Goal: Information Seeking & Learning: Get advice/opinions

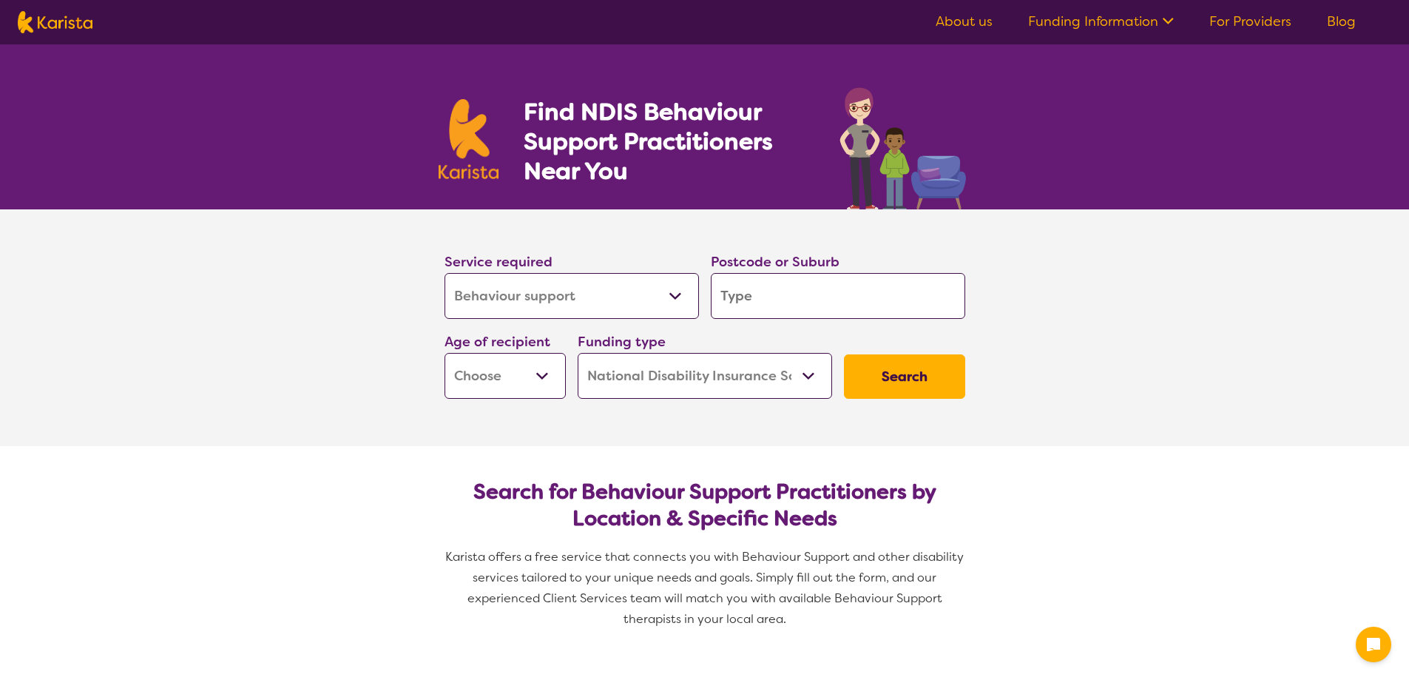
select select "Behaviour support"
select select "NDIS"
select select "Behaviour support"
select select "NDIS"
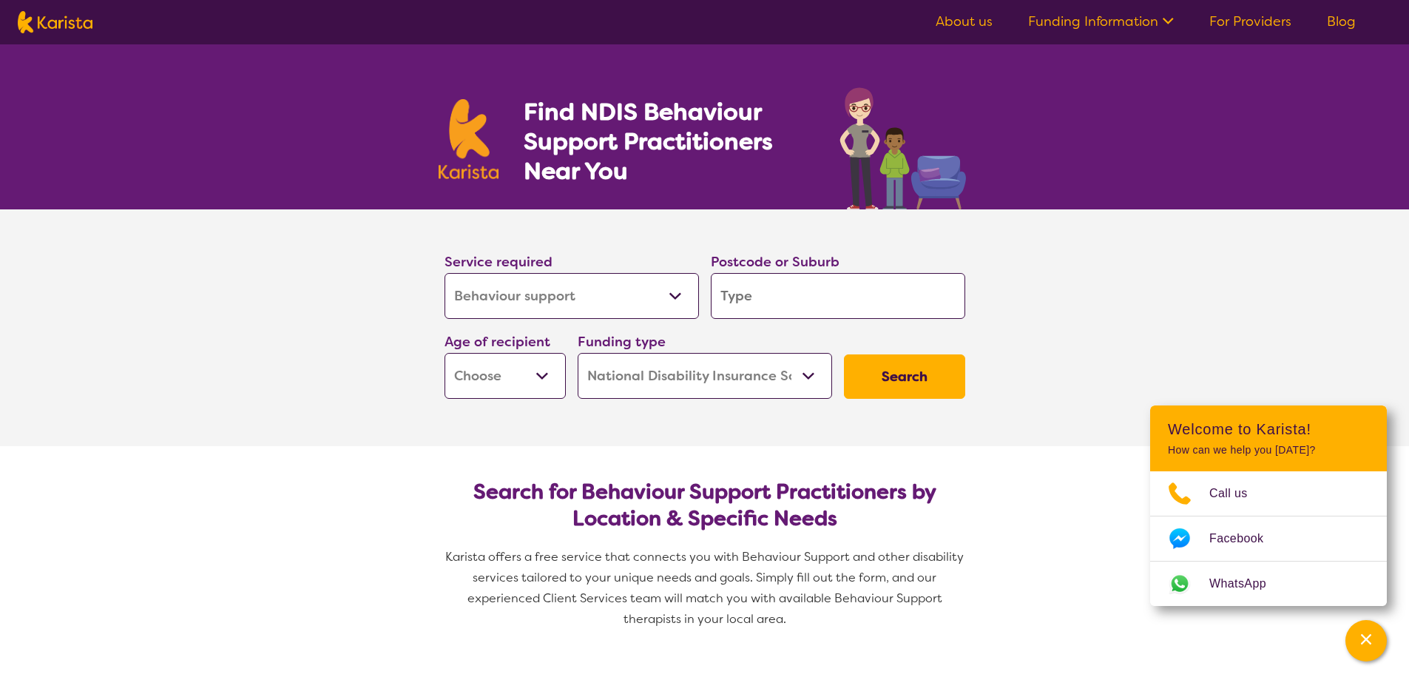
click at [657, 300] on select "Allied Health Assistant Assessment ([MEDICAL_DATA] or [MEDICAL_DATA]) Behaviour…" at bounding box center [572, 296] width 255 height 46
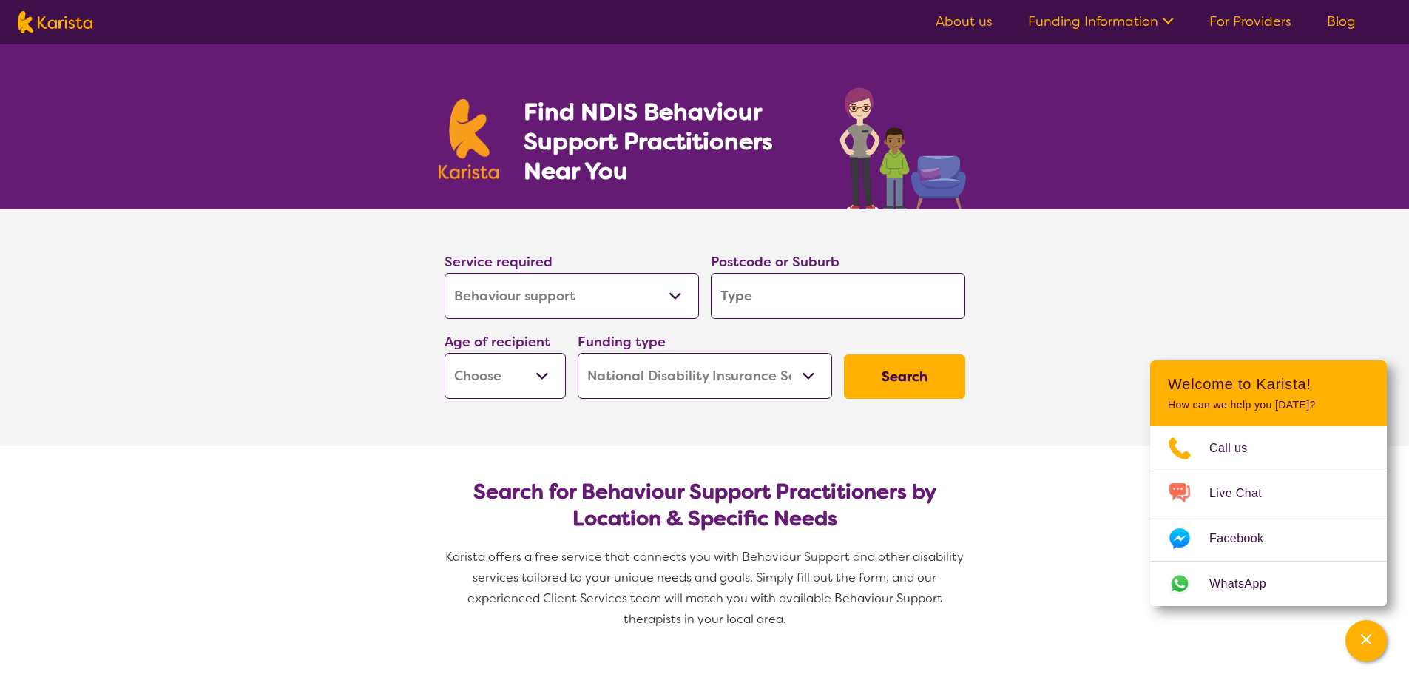
click at [749, 298] on input "search" at bounding box center [838, 296] width 255 height 46
type input "2"
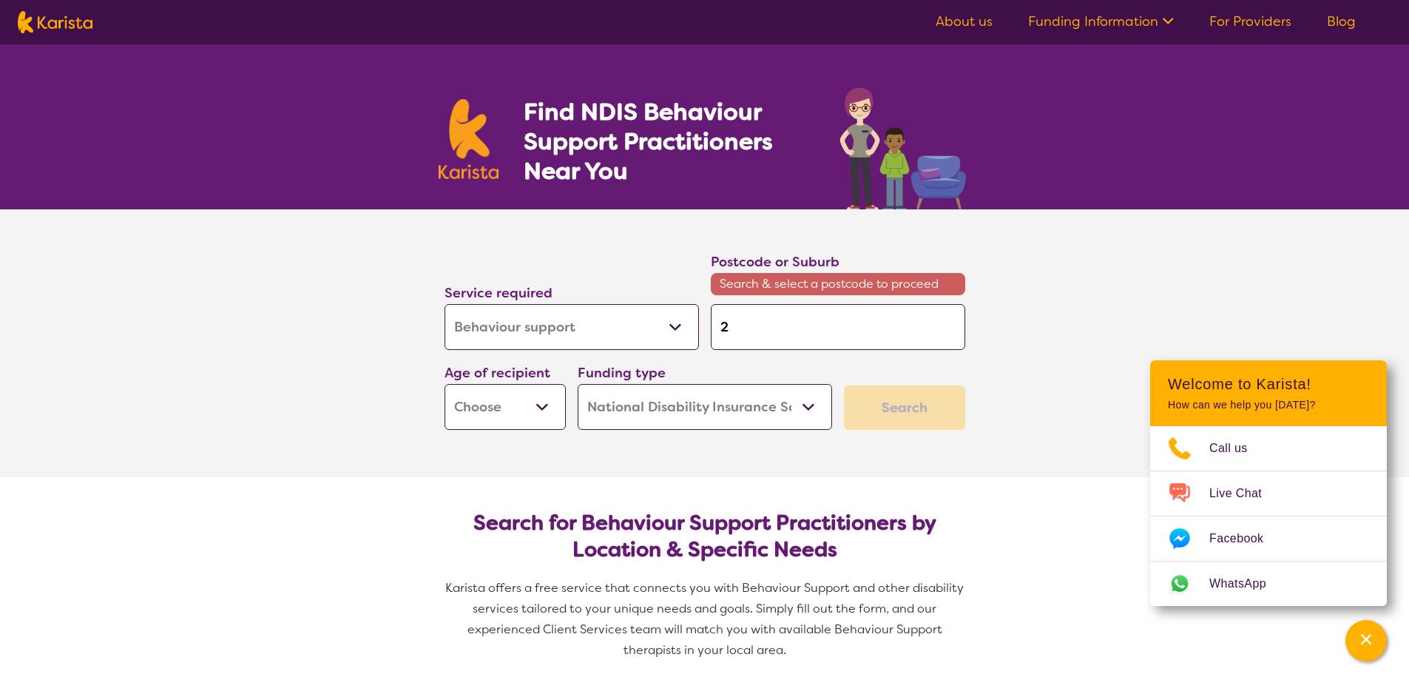
type input "21"
type input "214"
type input "2148"
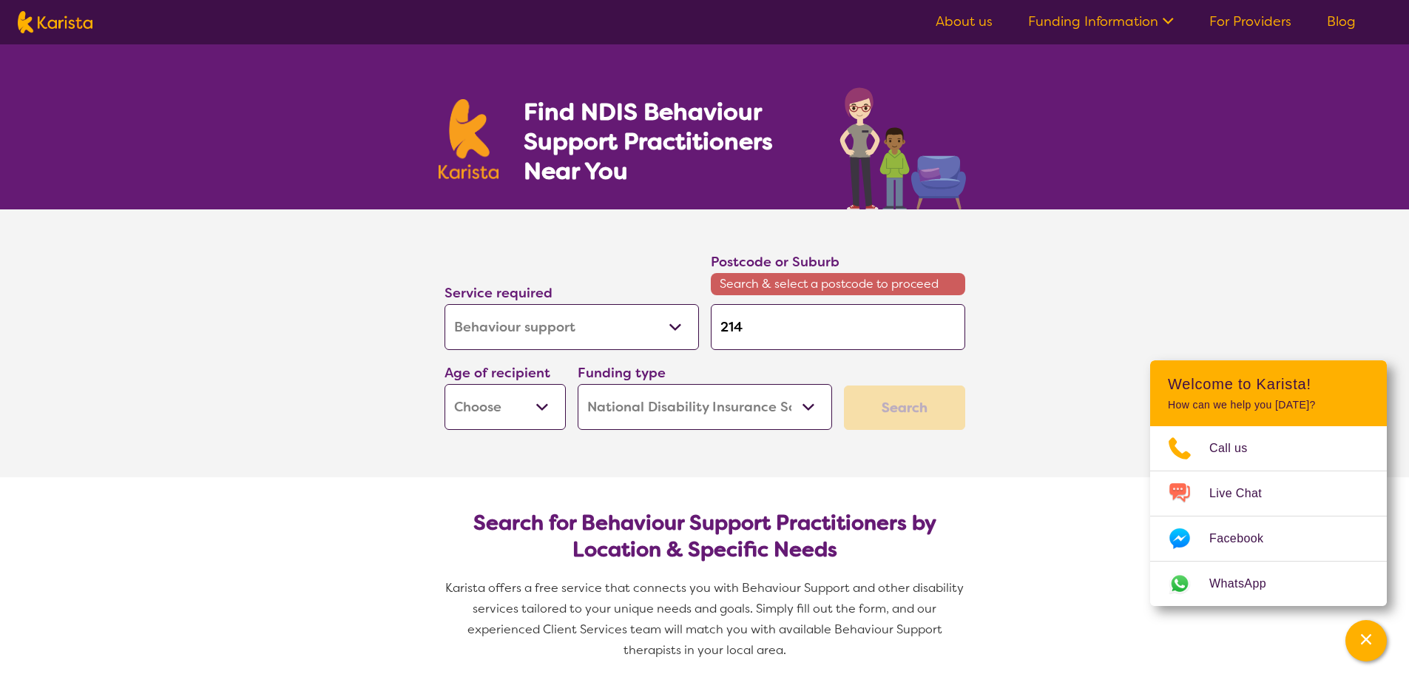
type input "2148"
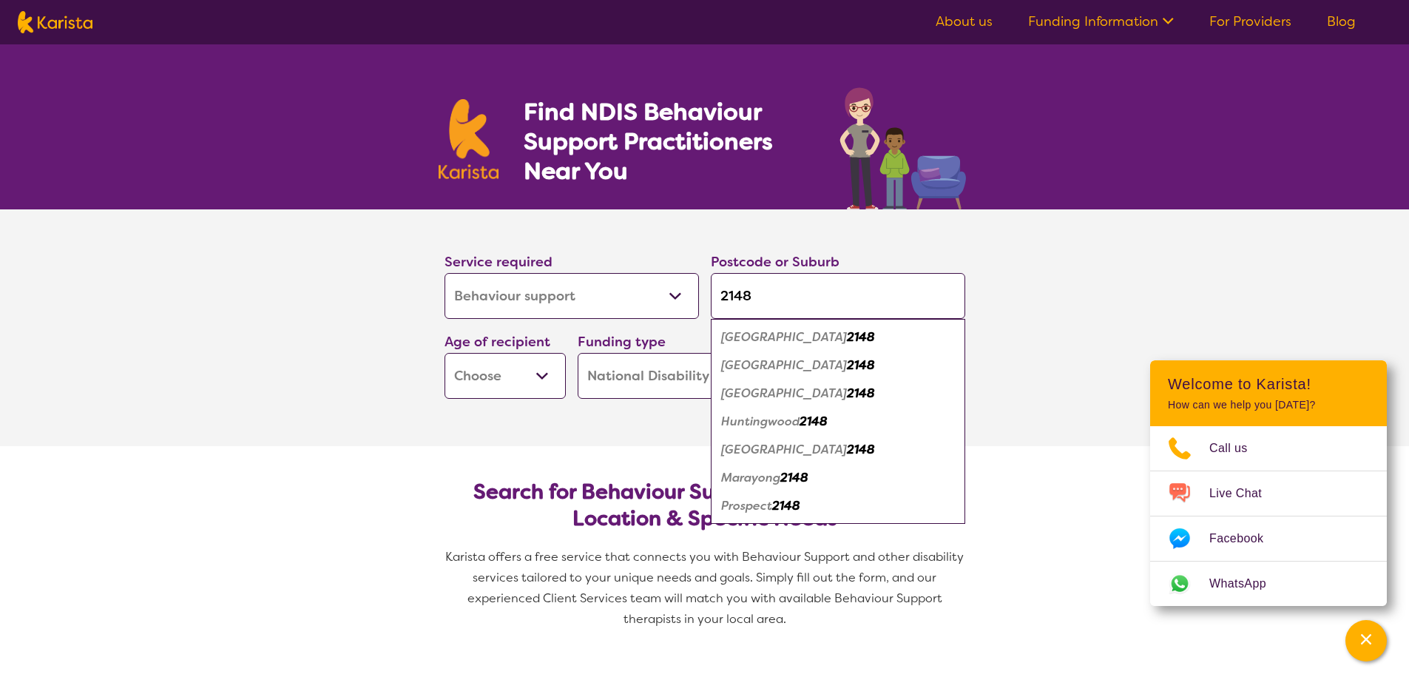
type input "2148"
click at [847, 363] on em "2148" at bounding box center [861, 365] width 28 height 16
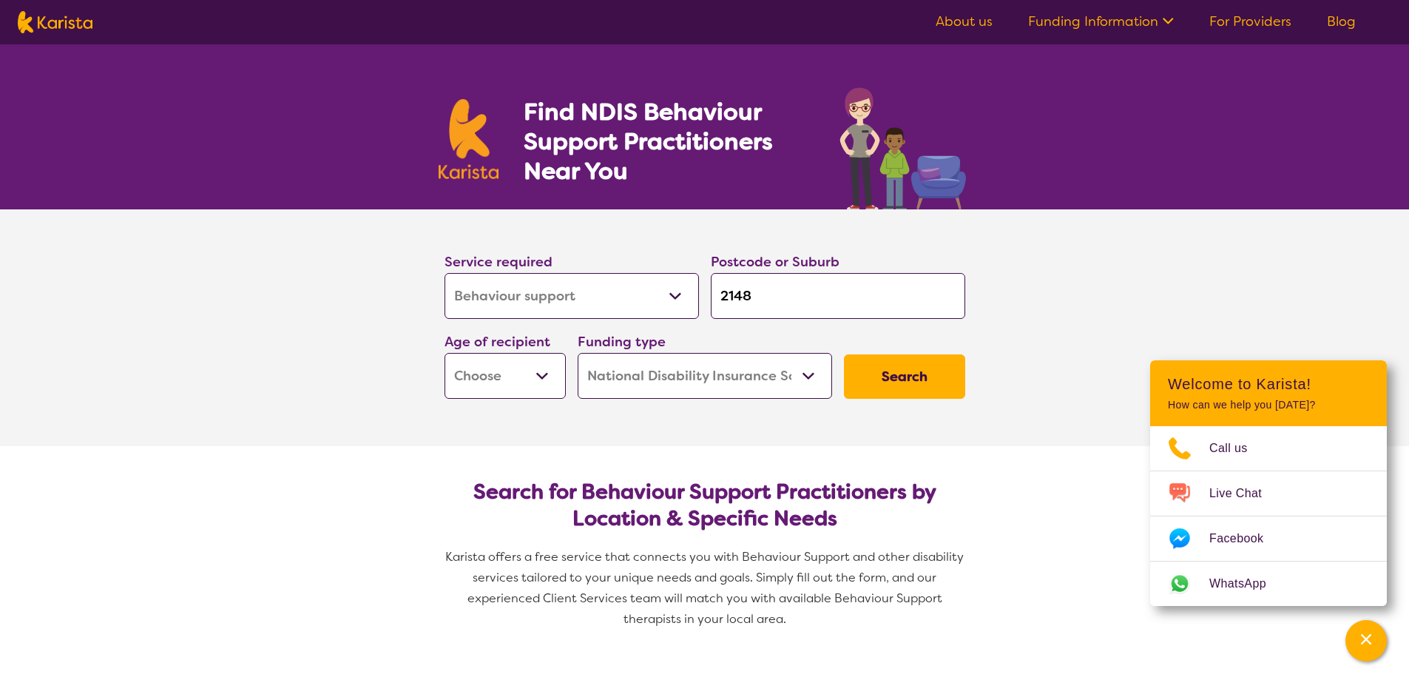
click at [530, 378] on select "Early Childhood - 0 to 9 Child - 10 to 11 Adolescent - 12 to 17 Adult - 18 to 6…" at bounding box center [505, 376] width 121 height 46
select select "AS"
click at [445, 353] on select "Early Childhood - 0 to 9 Child - 10 to 11 Adolescent - 12 to 17 Adult - 18 to 6…" at bounding box center [505, 376] width 121 height 46
select select "AS"
click at [877, 375] on button "Search" at bounding box center [904, 376] width 121 height 44
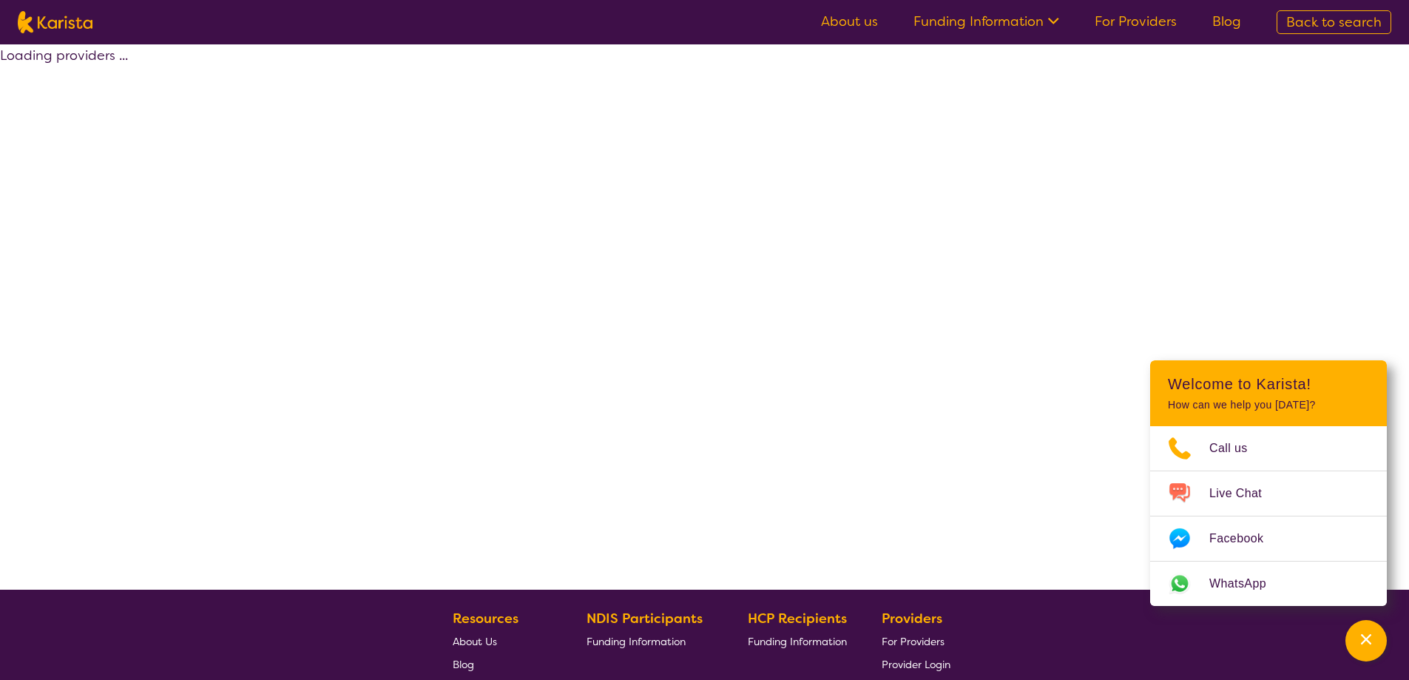
select select "by_score"
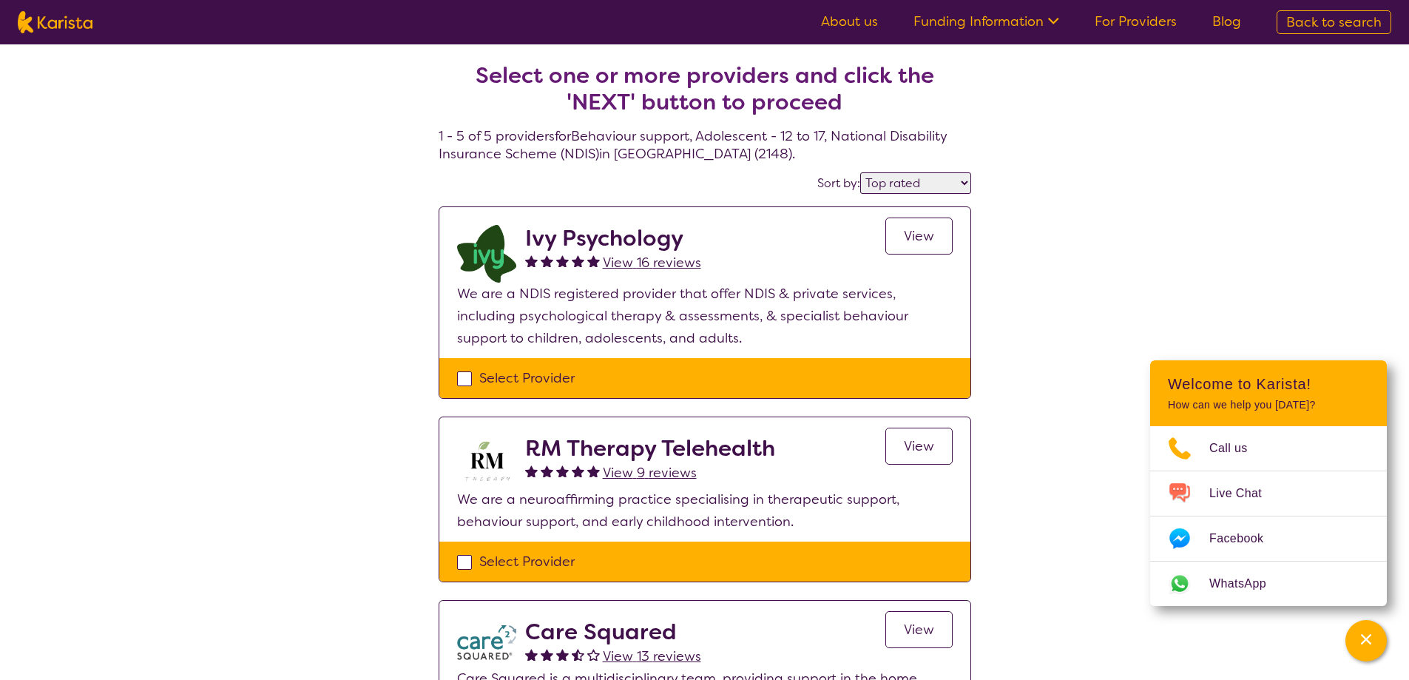
click at [1167, 315] on div "Select one or more providers and click the 'NEXT' button to proceed 1 - 5 of 5 …" at bounding box center [704, 635] width 1409 height 1183
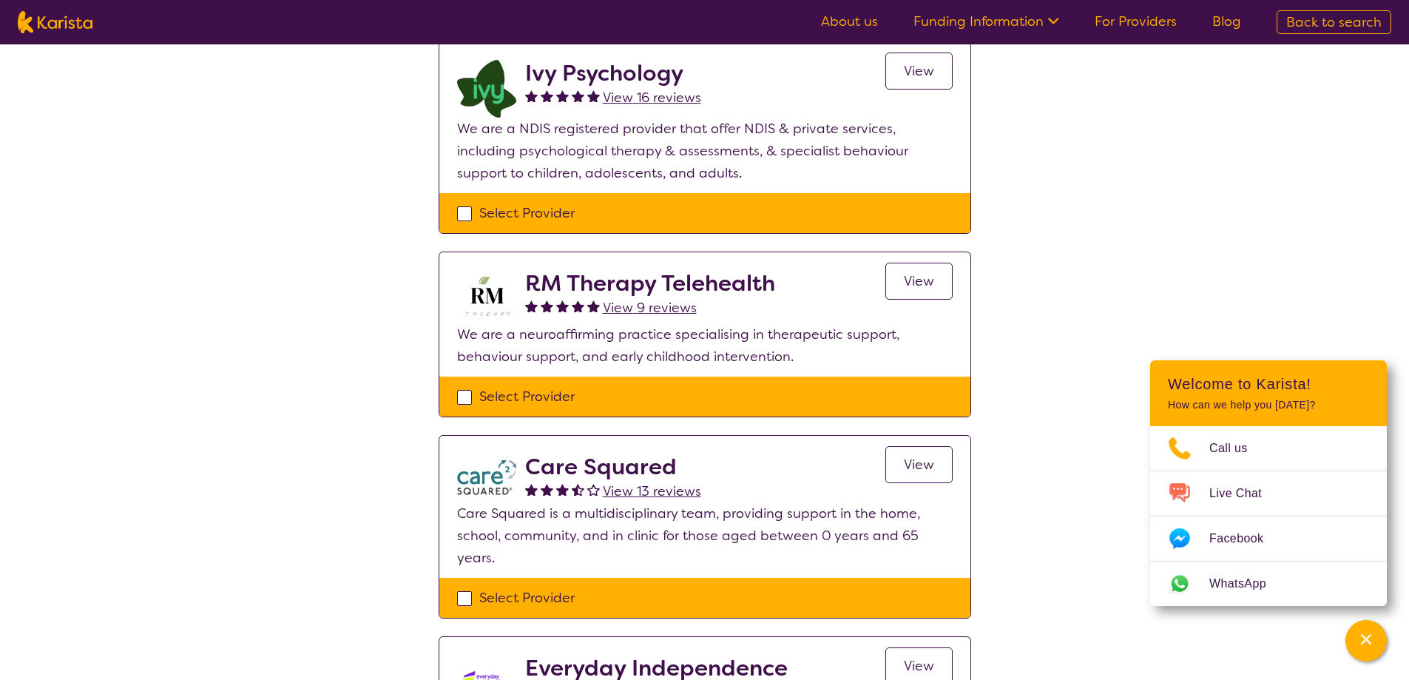
scroll to position [74, 0]
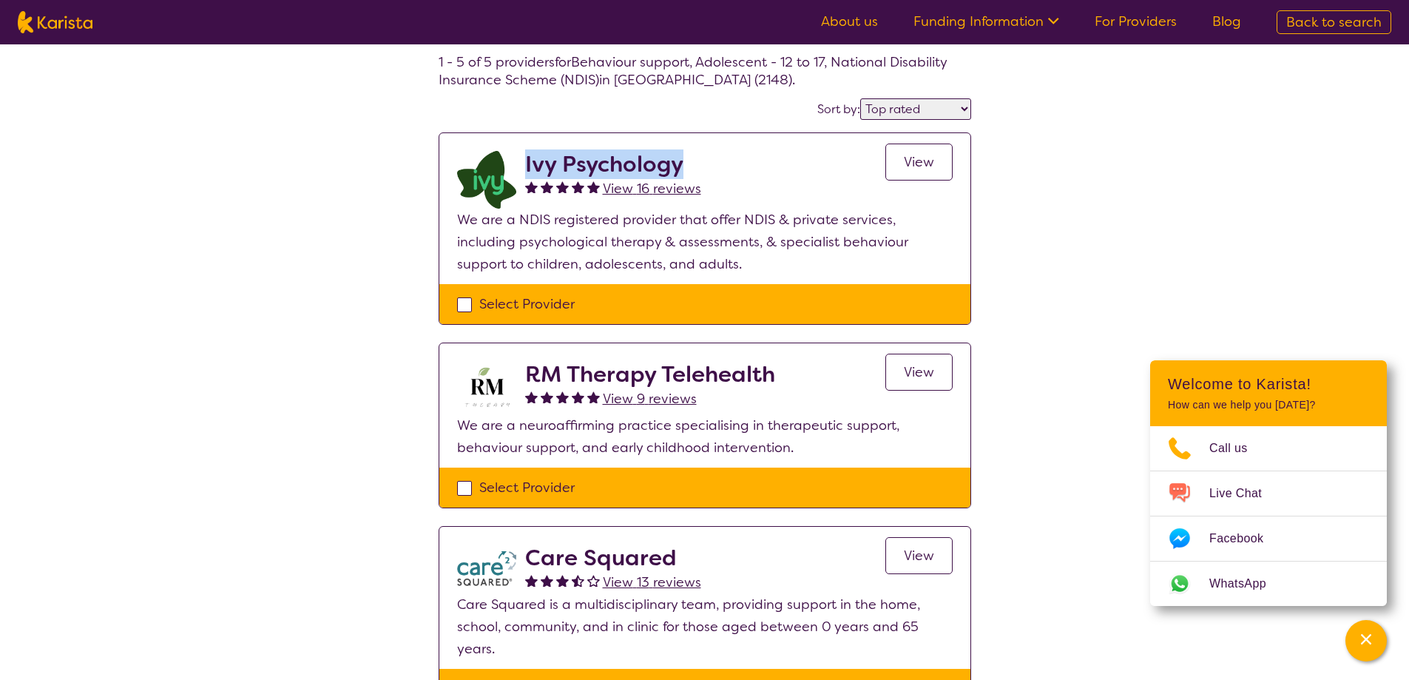
drag, startPoint x: 528, startPoint y: 164, endPoint x: 687, endPoint y: 170, distance: 159.2
click at [687, 170] on h2 "Ivy Psychology" at bounding box center [613, 164] width 176 height 27
copy h2 "Ivy Psychology"
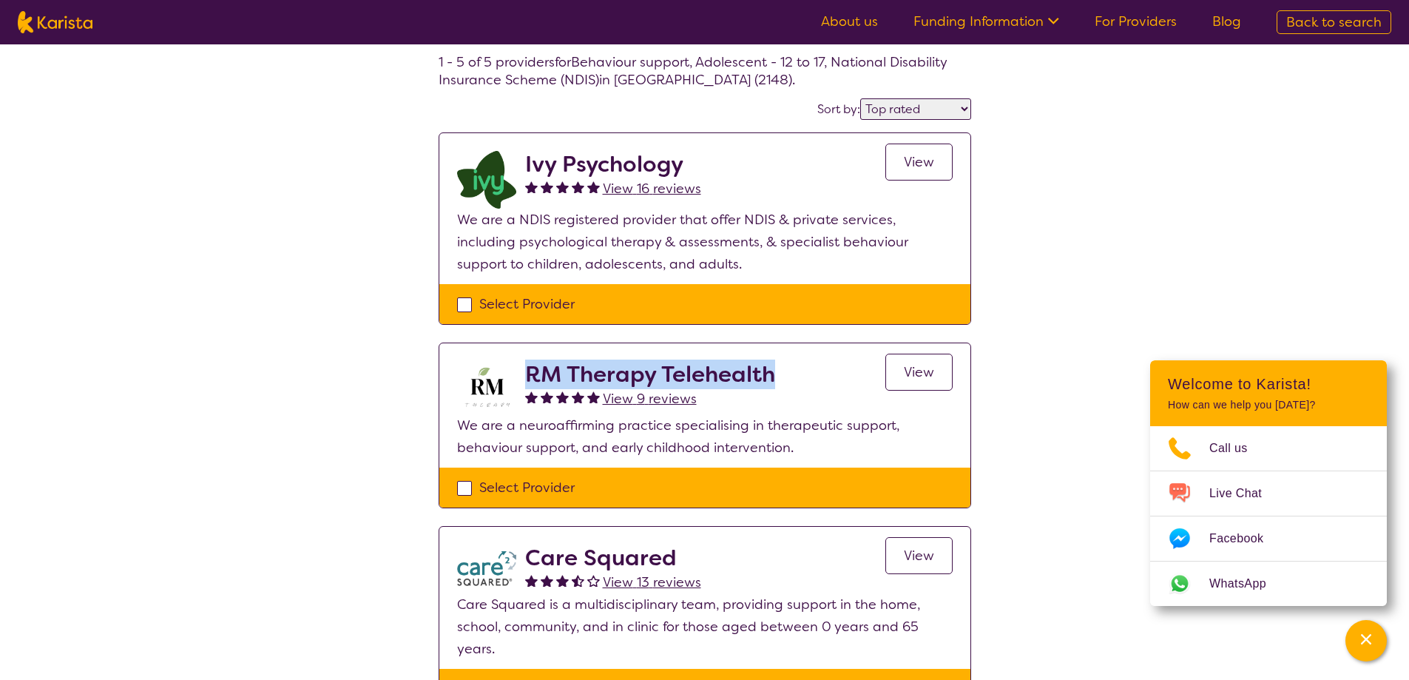
drag, startPoint x: 521, startPoint y: 369, endPoint x: 782, endPoint y: 379, distance: 261.3
click at [782, 379] on div "RM Therapy Telehealth View 9 reviews View" at bounding box center [705, 387] width 496 height 53
copy h2 "RM Therapy Telehealth"
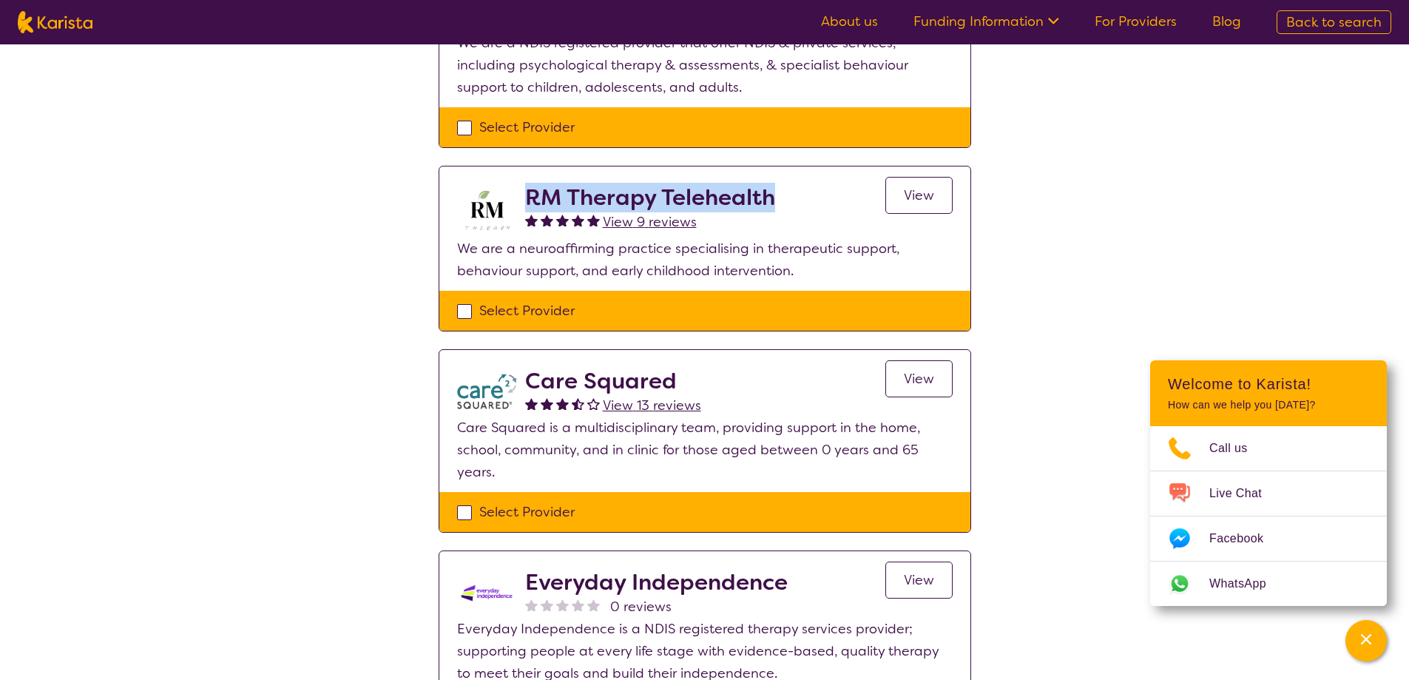
scroll to position [164, 0]
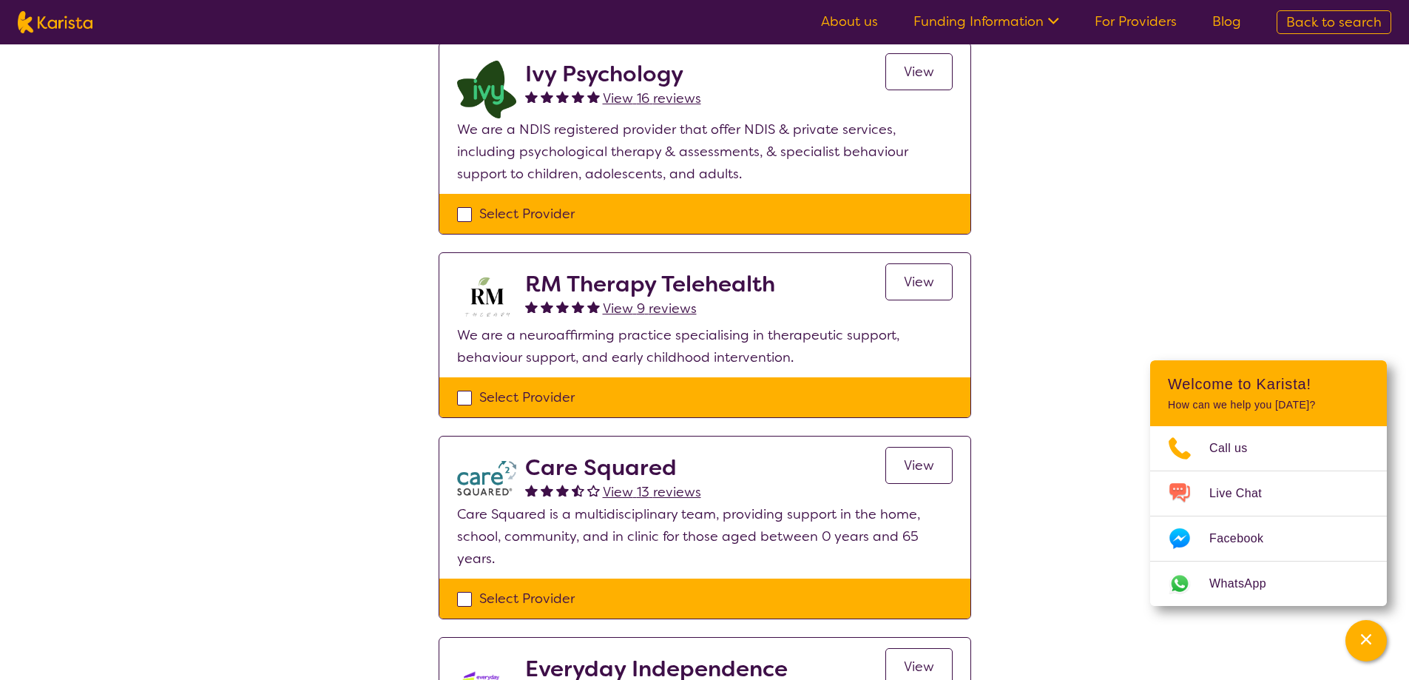
click at [618, 75] on h2 "Ivy Psychology" at bounding box center [613, 74] width 176 height 27
click at [637, 95] on span "View 16 reviews" at bounding box center [652, 99] width 98 height 18
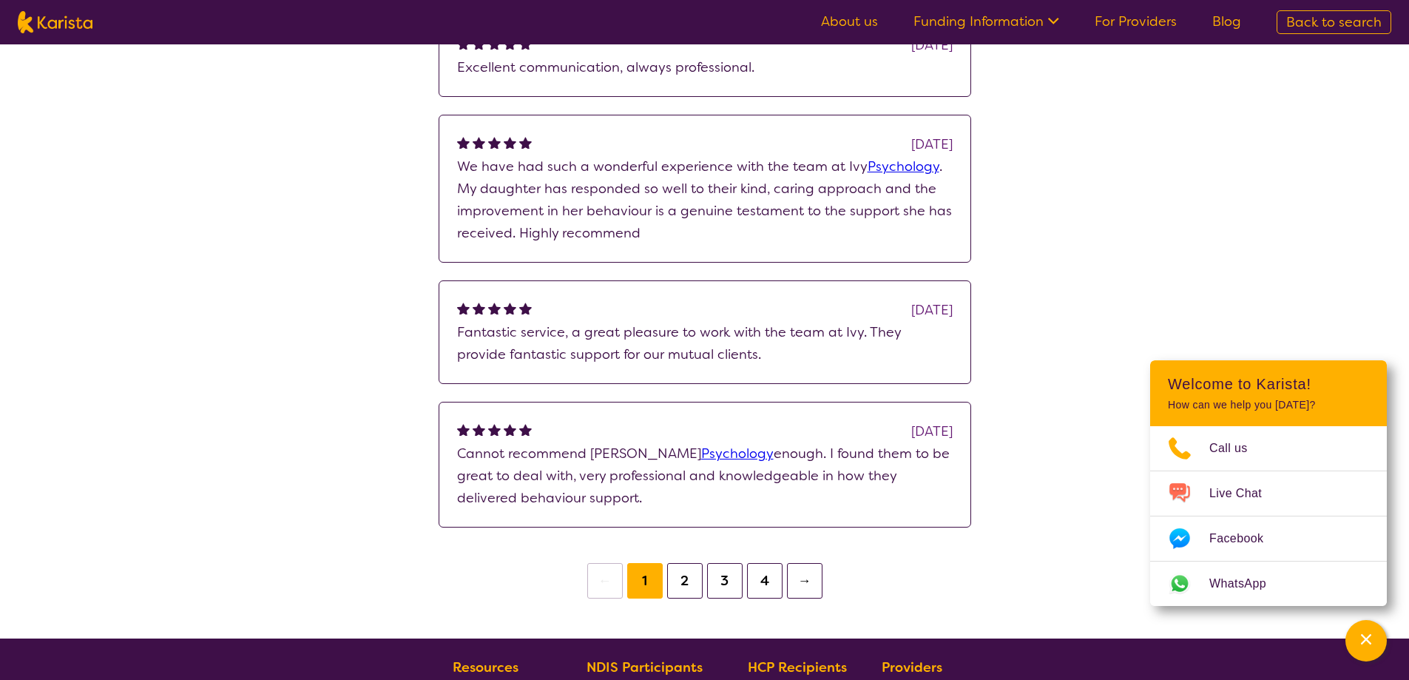
scroll to position [518, 0]
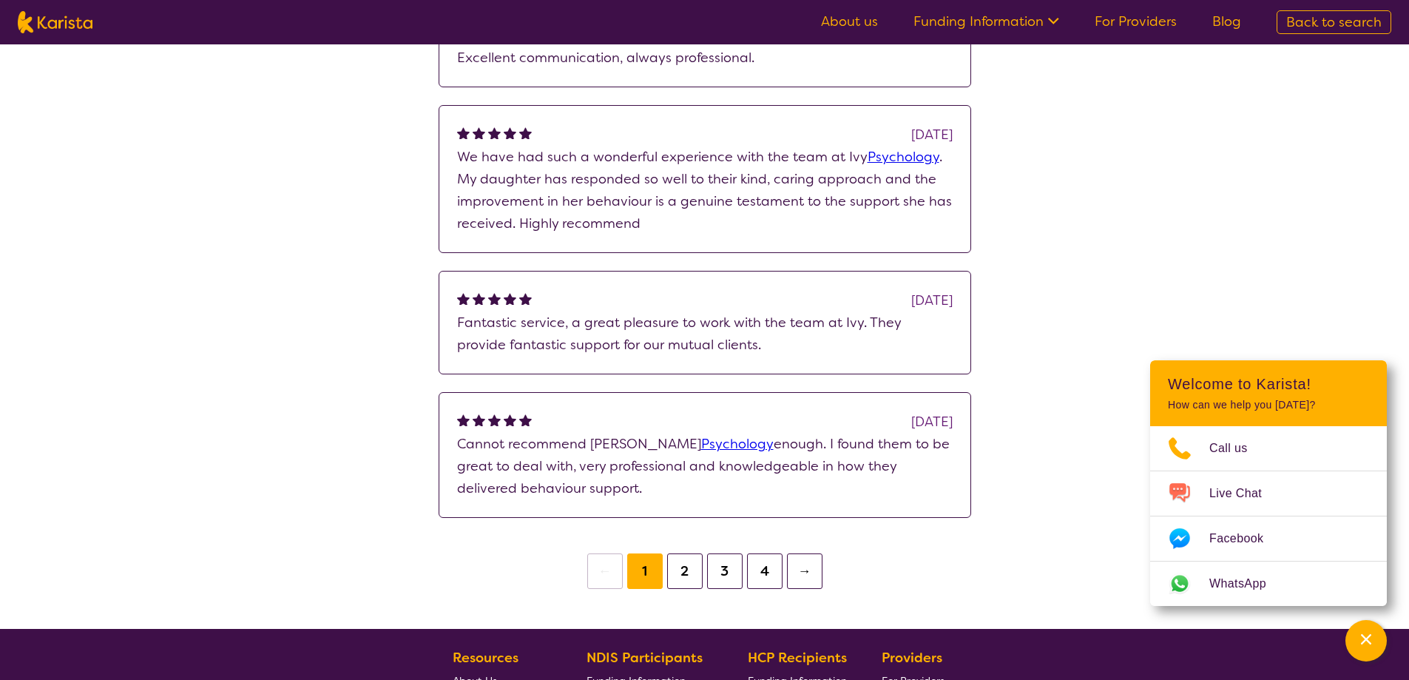
click at [676, 553] on button "2" at bounding box center [685, 571] width 36 height 36
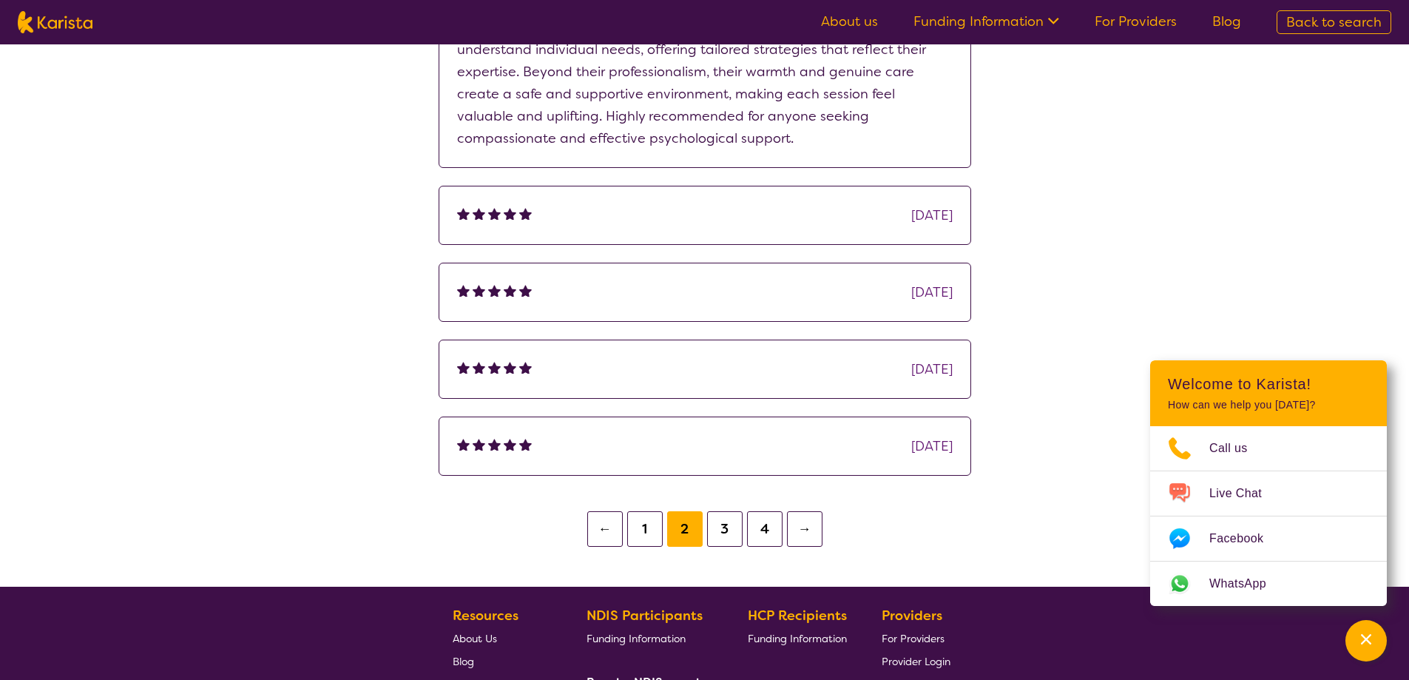
scroll to position [518, 0]
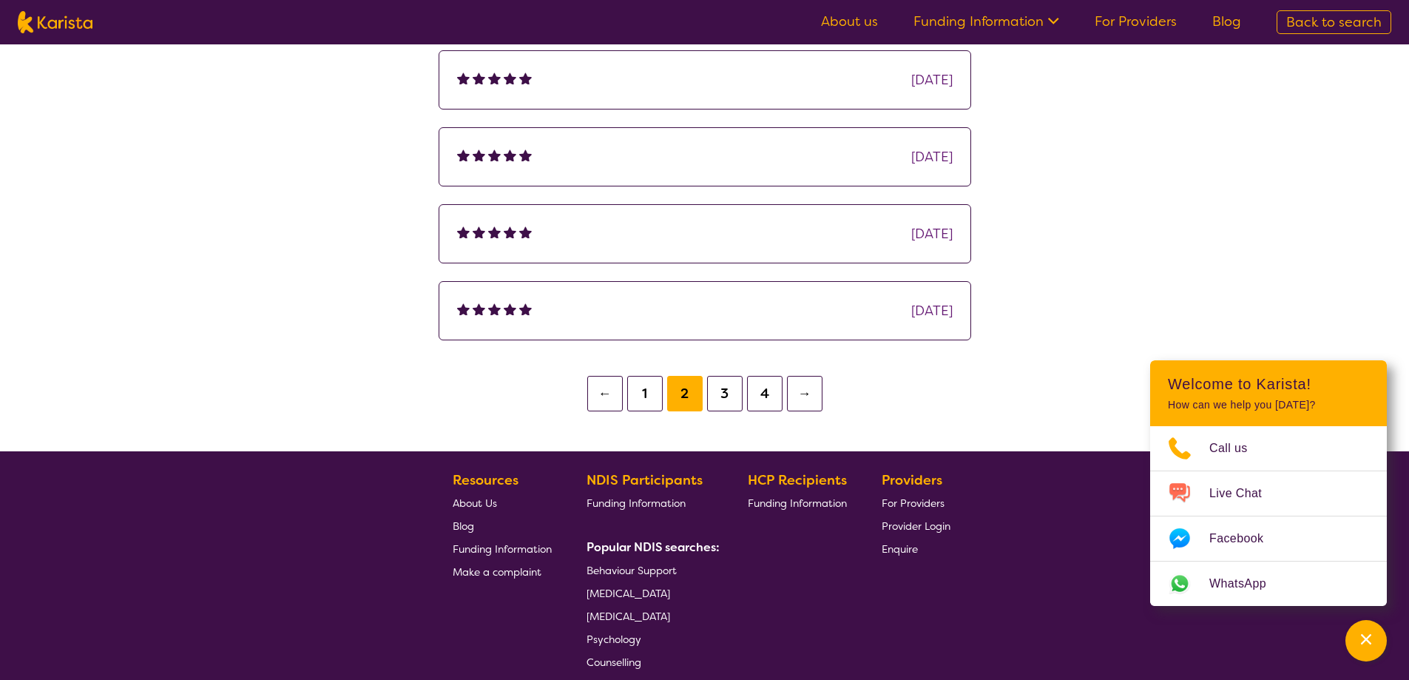
click at [725, 401] on button "3" at bounding box center [725, 394] width 36 height 36
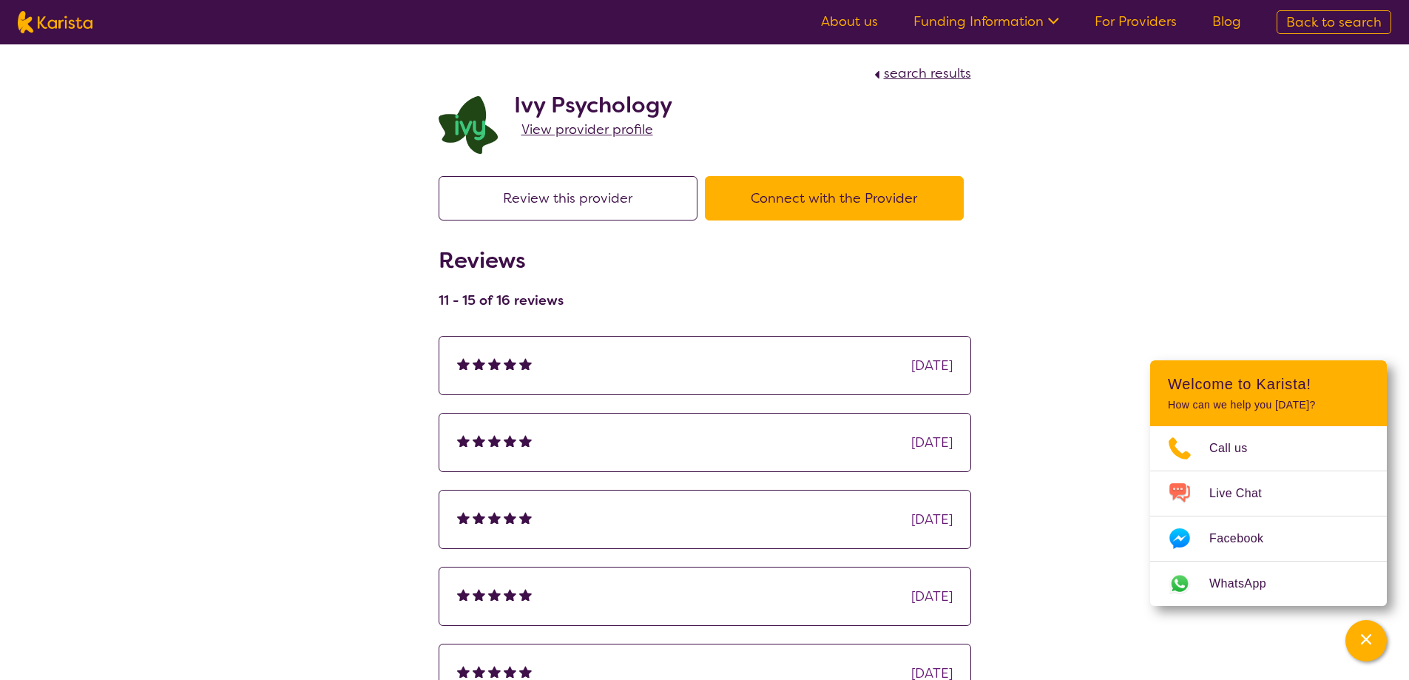
click at [590, 130] on span "View provider profile" at bounding box center [588, 130] width 132 height 18
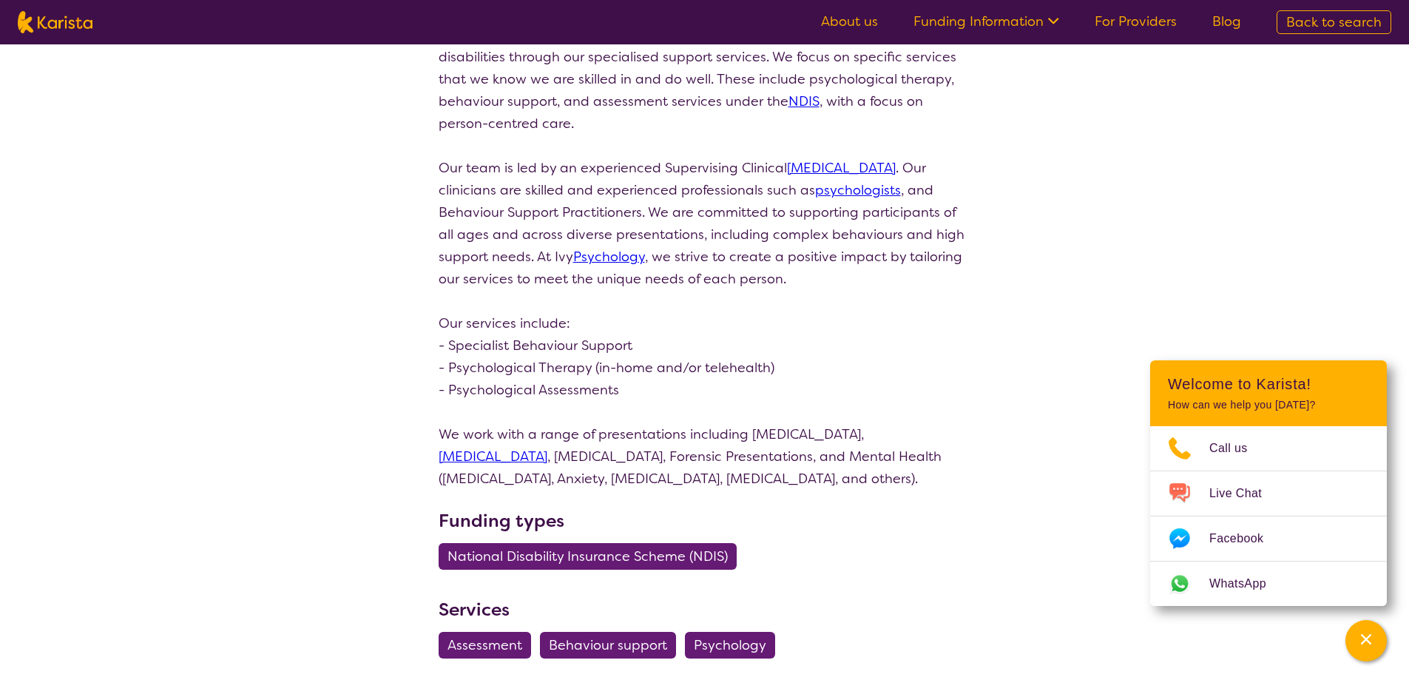
scroll to position [296, 0]
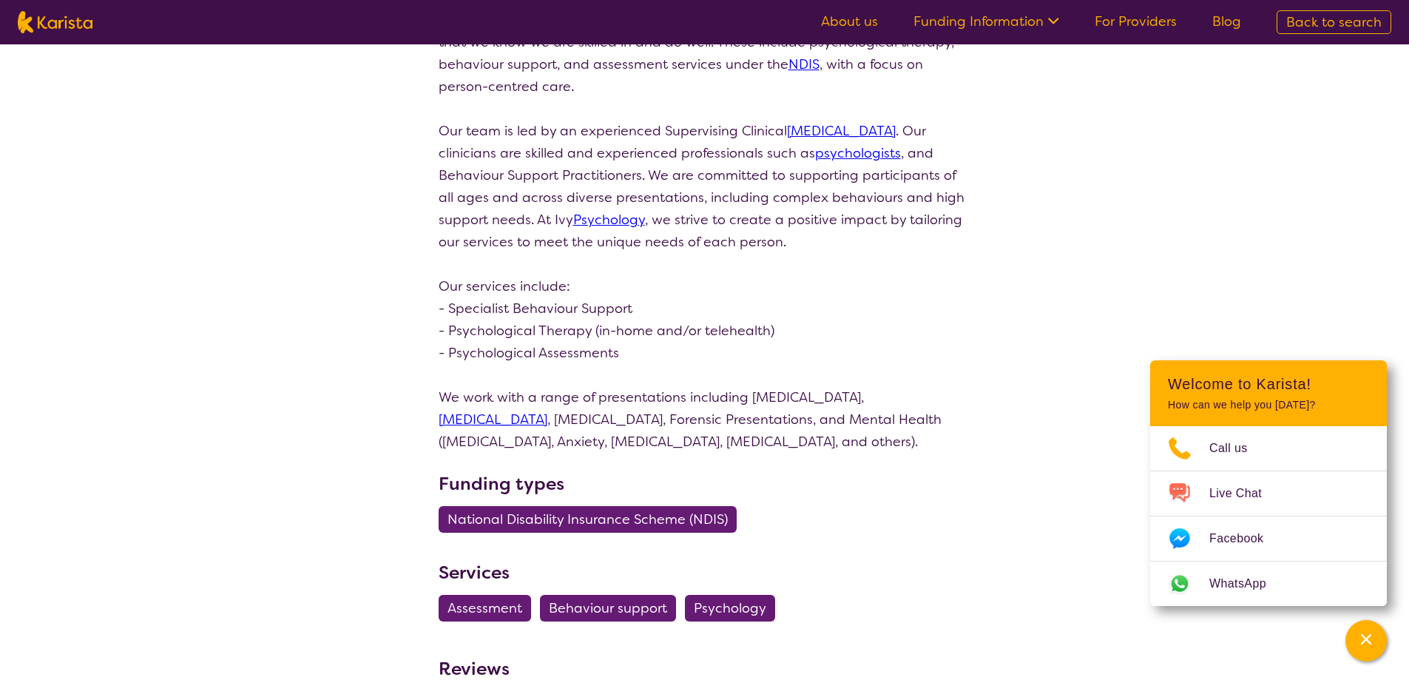
click at [1008, 398] on div "search results Ivy Psychology View 16 reviews Review this provider Connect with…" at bounding box center [704, 629] width 1409 height 1762
click at [1216, 283] on div "search results Ivy Psychology View 16 reviews Review this provider Connect with…" at bounding box center [704, 629] width 1409 height 1762
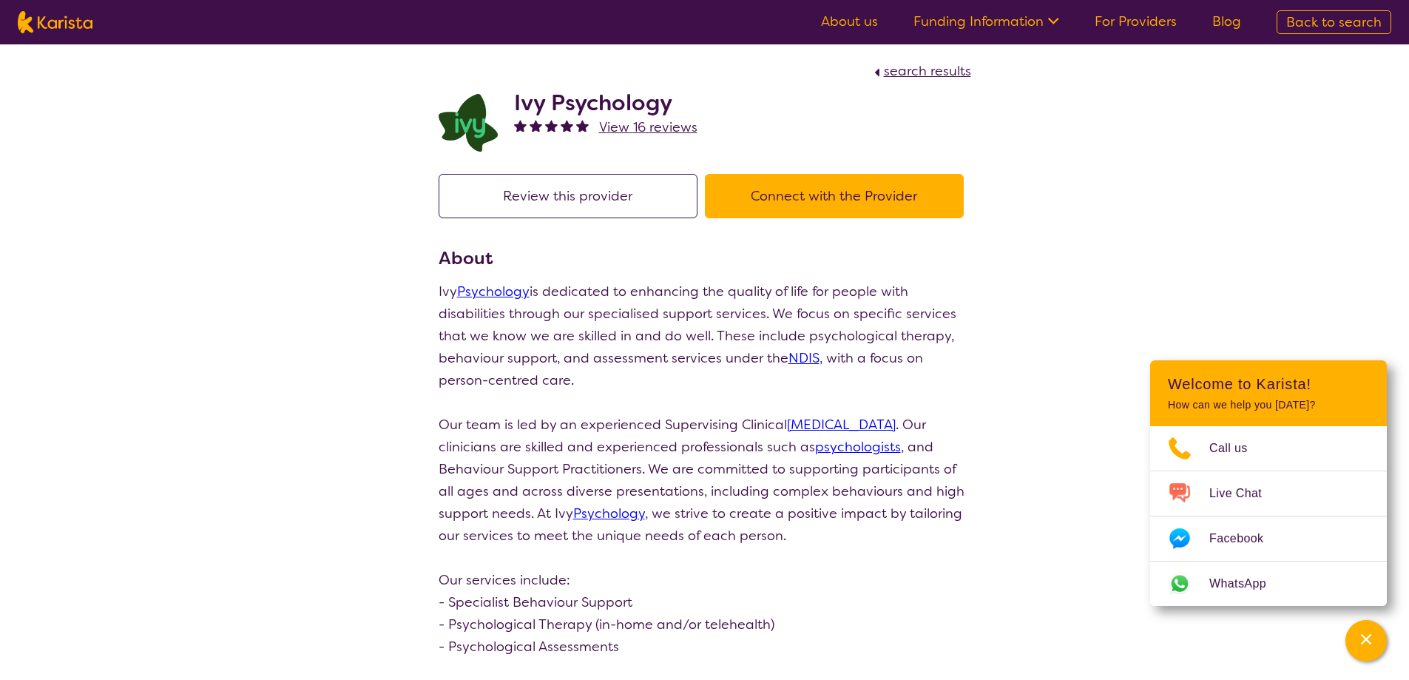
scroll to position [0, 0]
